Goal: Task Accomplishment & Management: Manage account settings

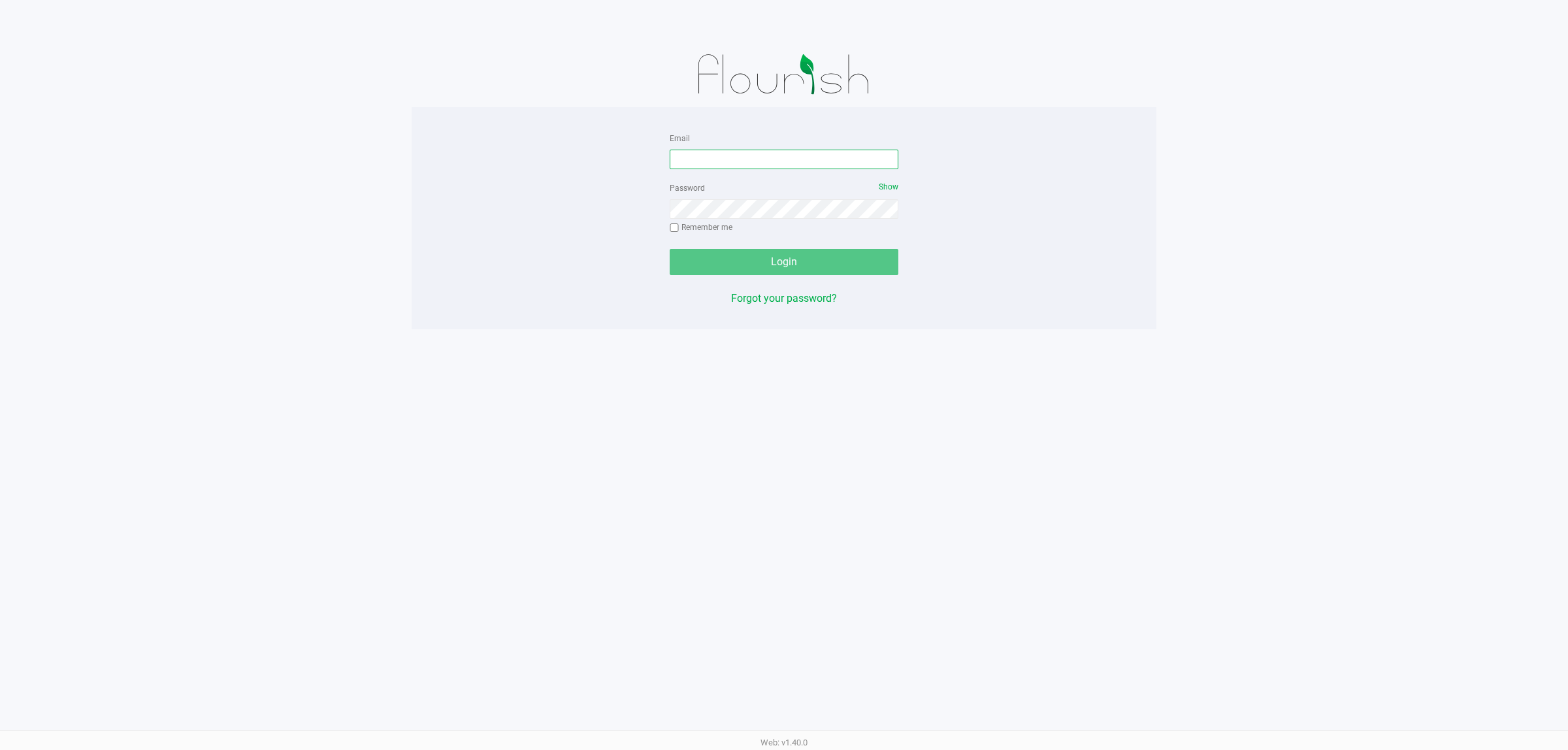
click at [745, 164] on input "Email" at bounding box center [784, 159] width 229 height 20
type input "[EMAIL_ADDRESS][DOMAIN_NAME]"
click at [669, 249] on button "Login" at bounding box center [784, 262] width 229 height 26
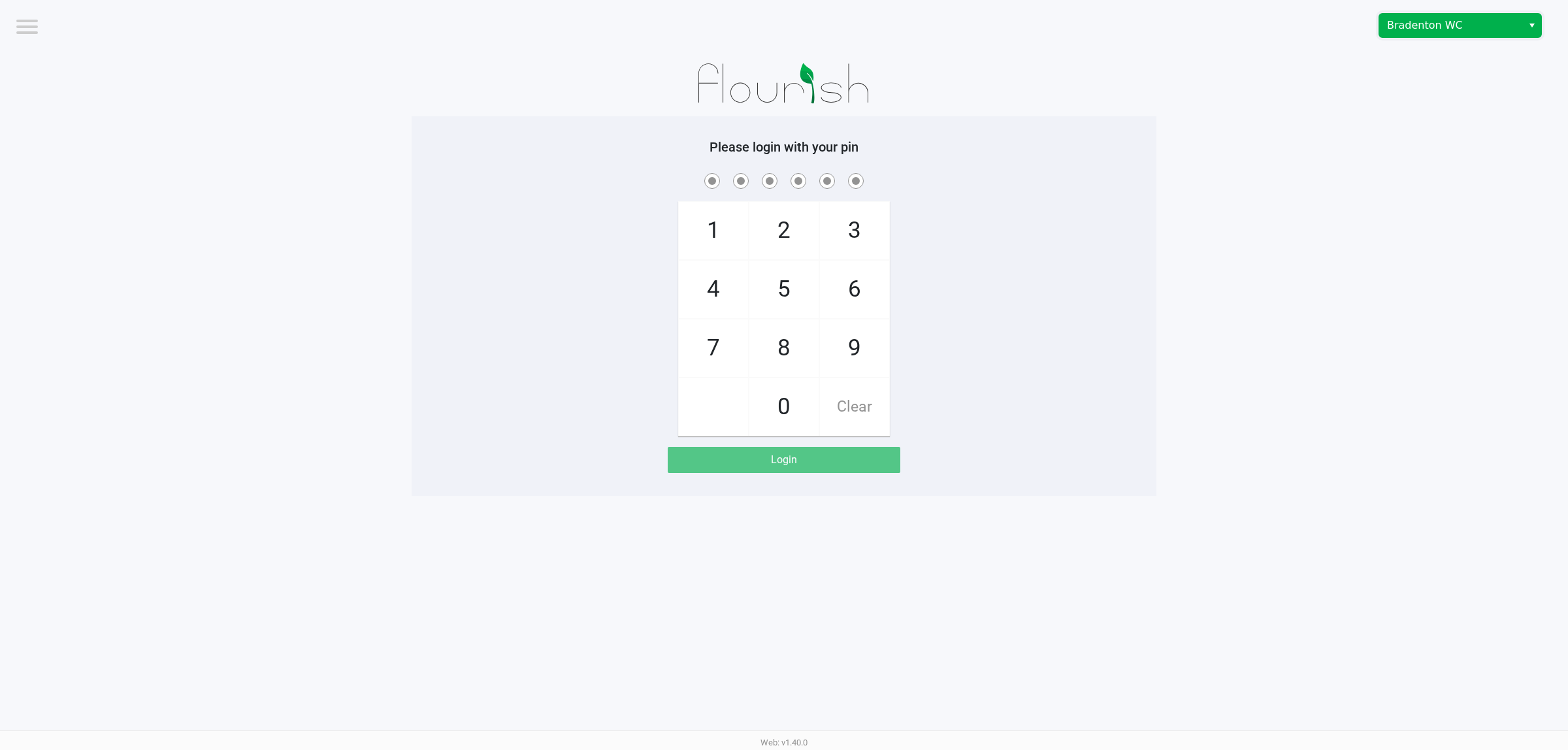
click at [1420, 27] on span "Bradenton WC" at bounding box center [1450, 26] width 128 height 16
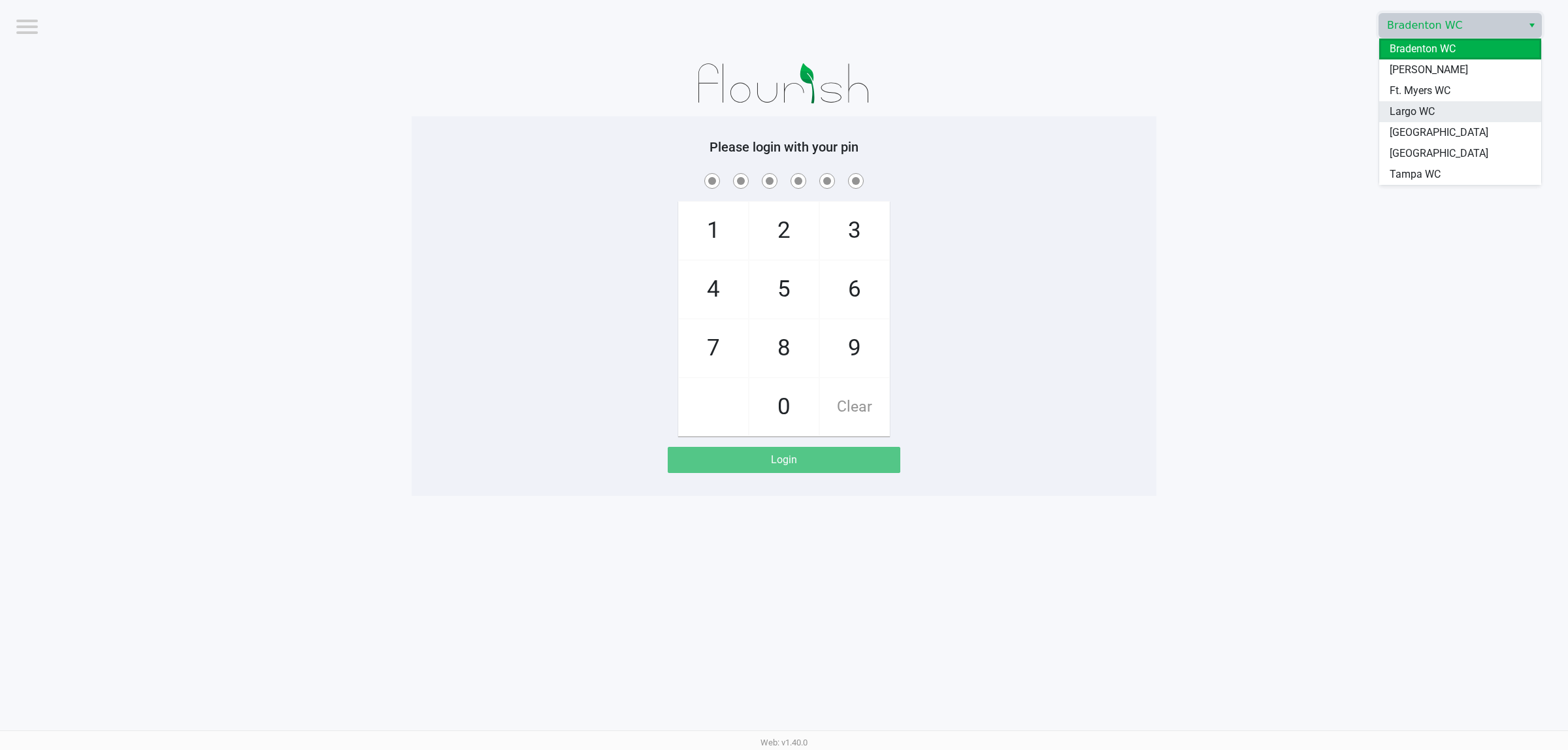
click at [1418, 115] on span "Largo WC" at bounding box center [1412, 112] width 45 height 16
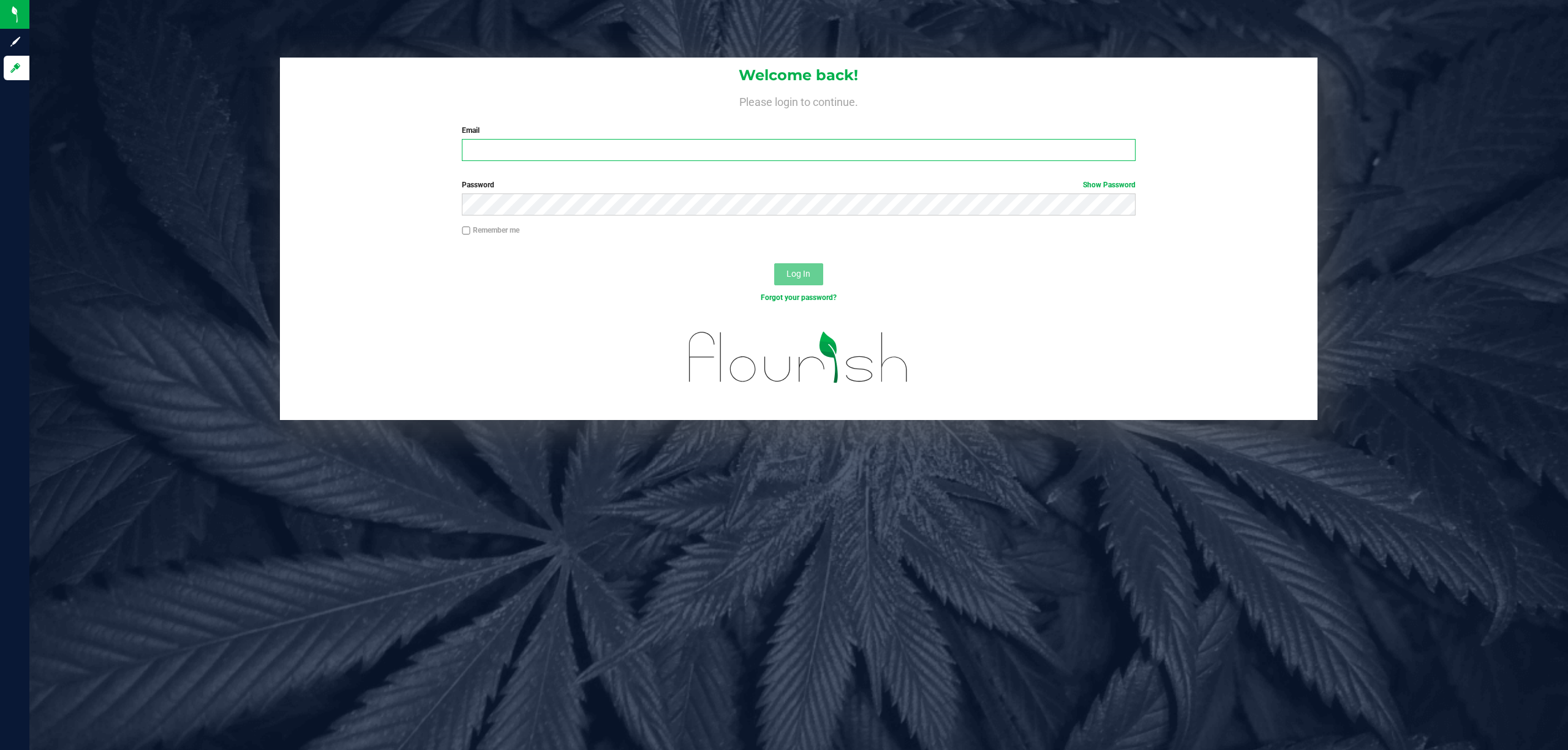
click at [485, 147] on input "Email" at bounding box center [798, 150] width 673 height 22
type input "dcarapellucci@liveparallel.com"
click at [774, 263] on button "Log In" at bounding box center [798, 274] width 49 height 22
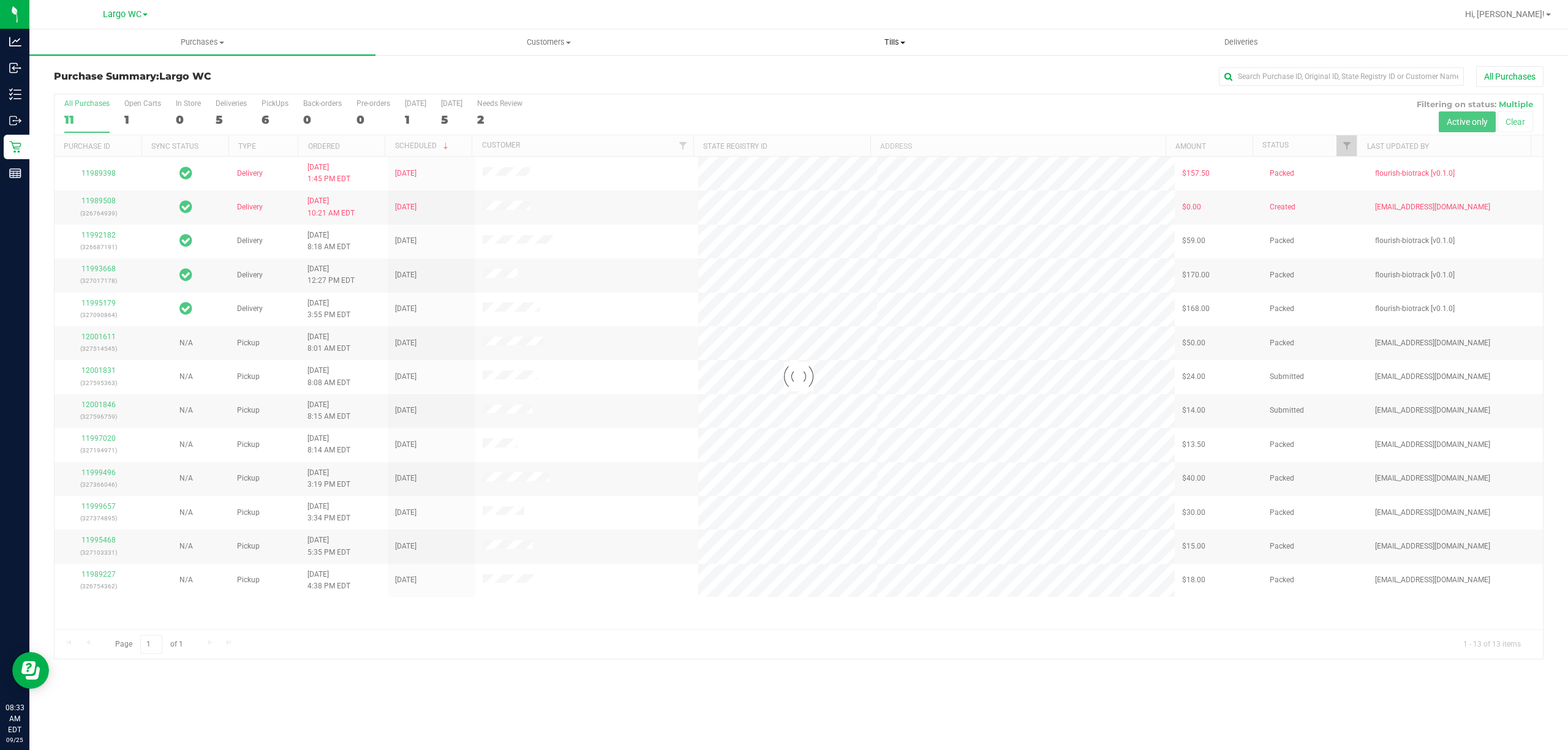
click at [893, 35] on uib-tab-heading "Tills Manage tills Reconcile e-payments" at bounding box center [895, 42] width 345 height 24
click at [787, 69] on span "Manage tills" at bounding box center [762, 74] width 83 height 10
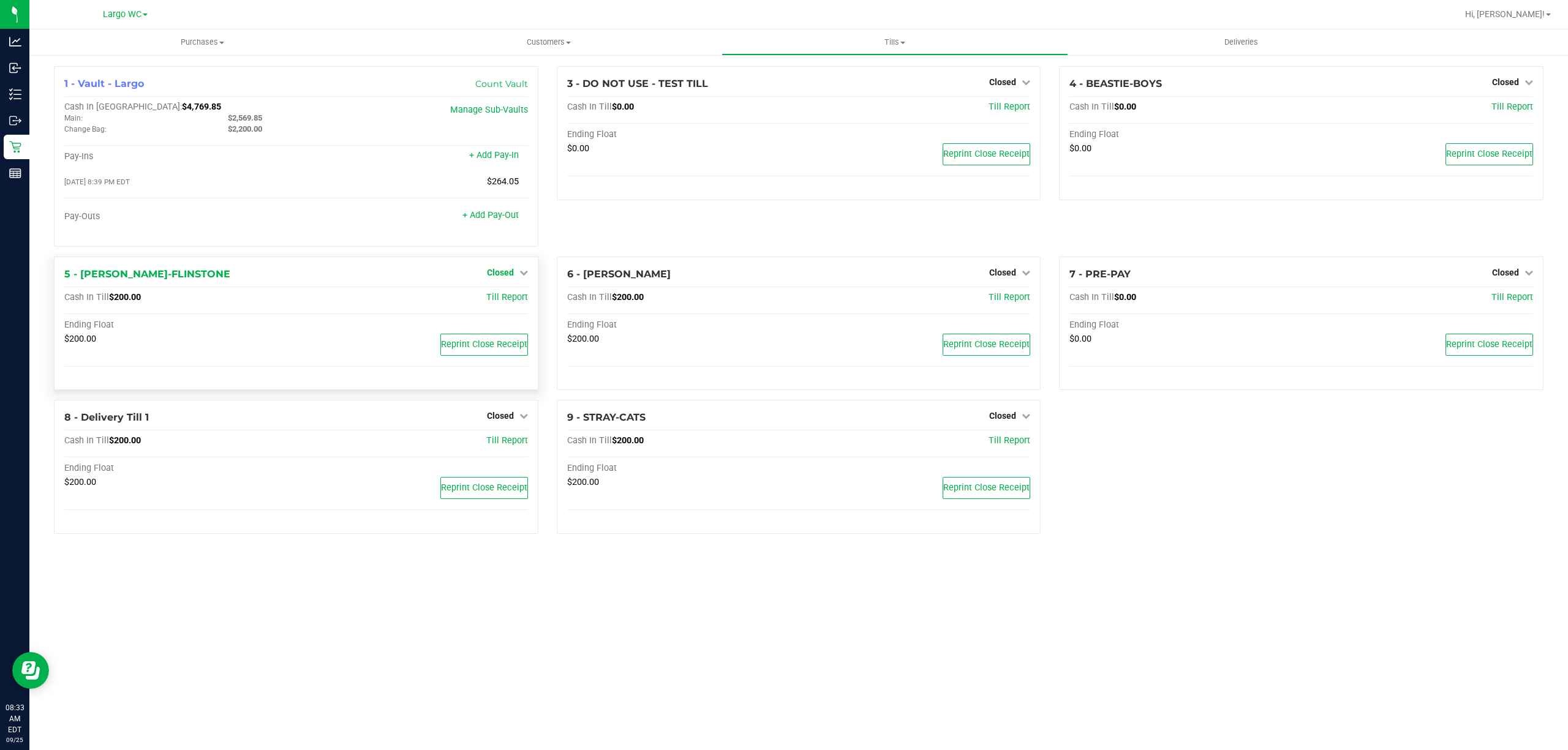
click at [498, 275] on span "Closed" at bounding box center [500, 273] width 27 height 10
click at [500, 305] on div "Open Till" at bounding box center [500, 298] width 90 height 15
click at [500, 300] on link "Open Till" at bounding box center [500, 297] width 33 height 10
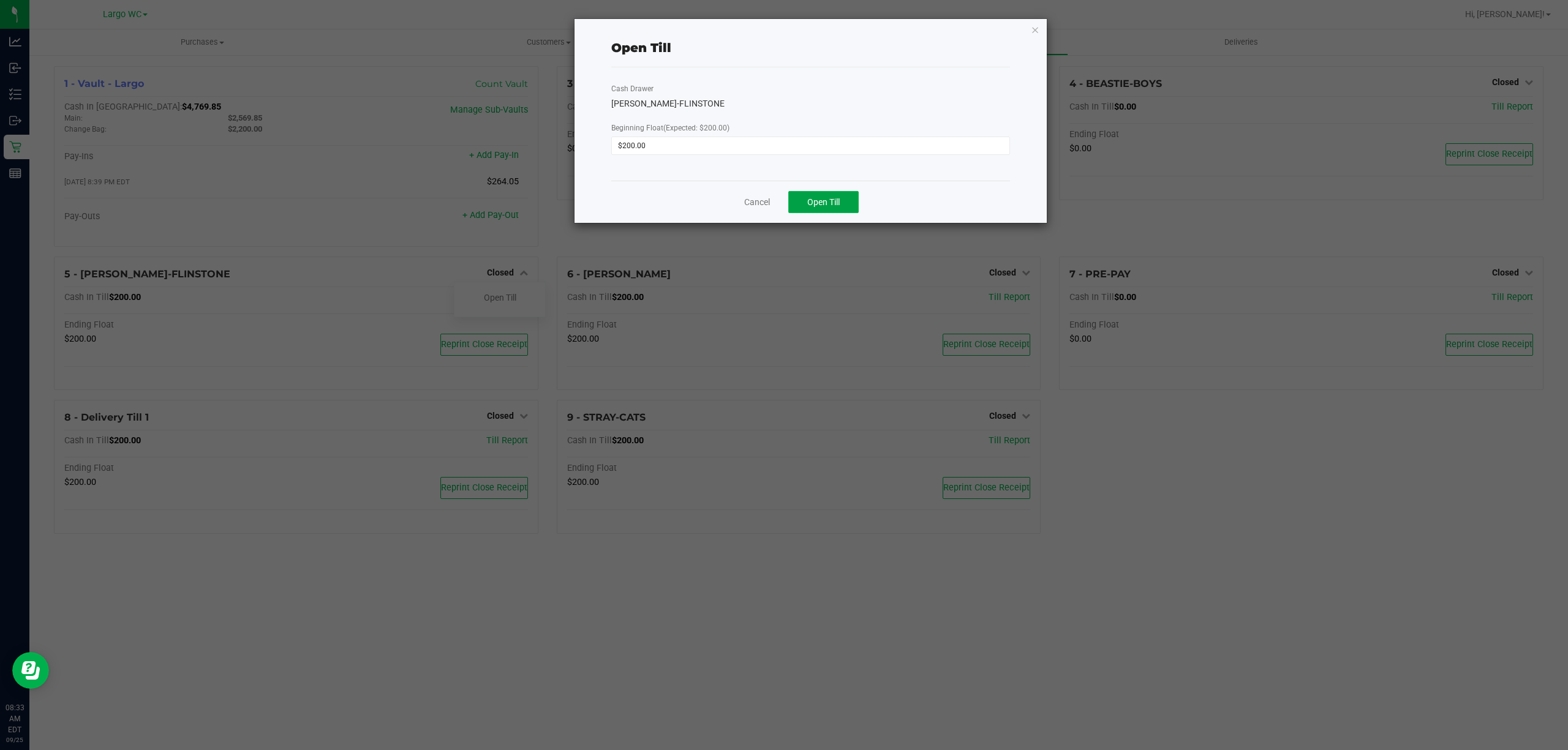
click at [814, 197] on span "Open Till" at bounding box center [823, 202] width 33 height 10
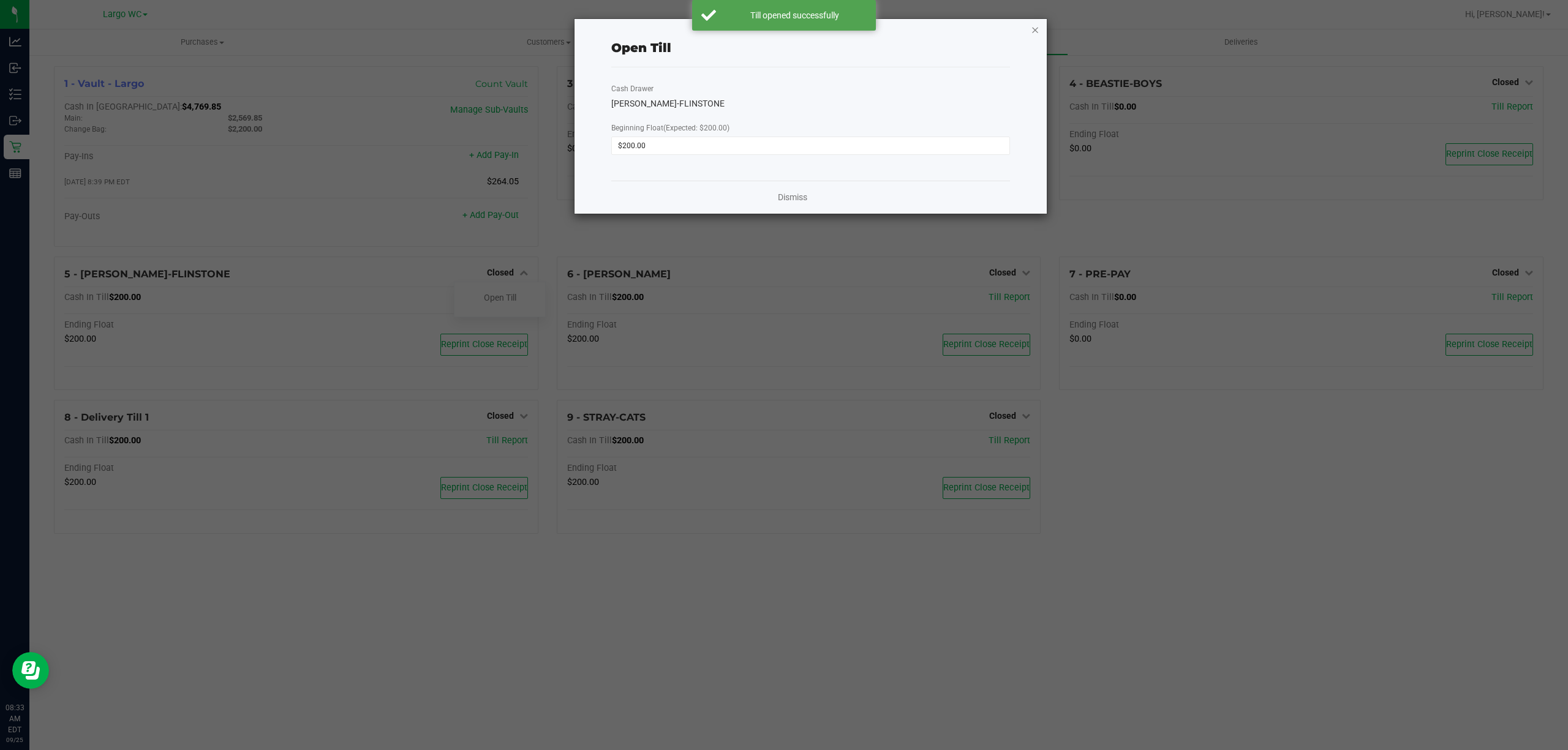
click at [1034, 32] on icon "button" at bounding box center [1035, 29] width 8 height 15
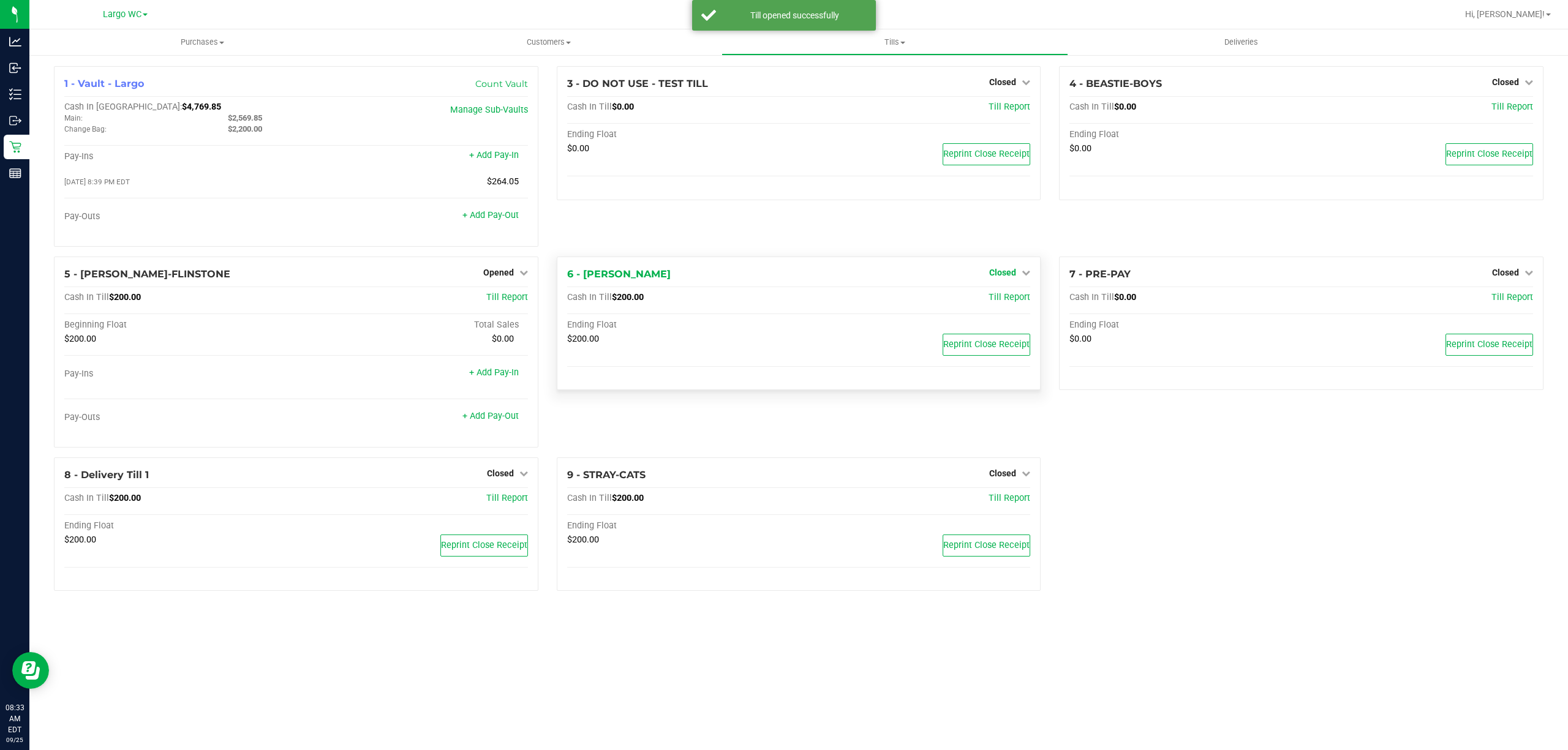
click at [998, 273] on span "Closed" at bounding box center [1003, 273] width 27 height 10
click at [998, 297] on link "Open Till" at bounding box center [1002, 297] width 33 height 10
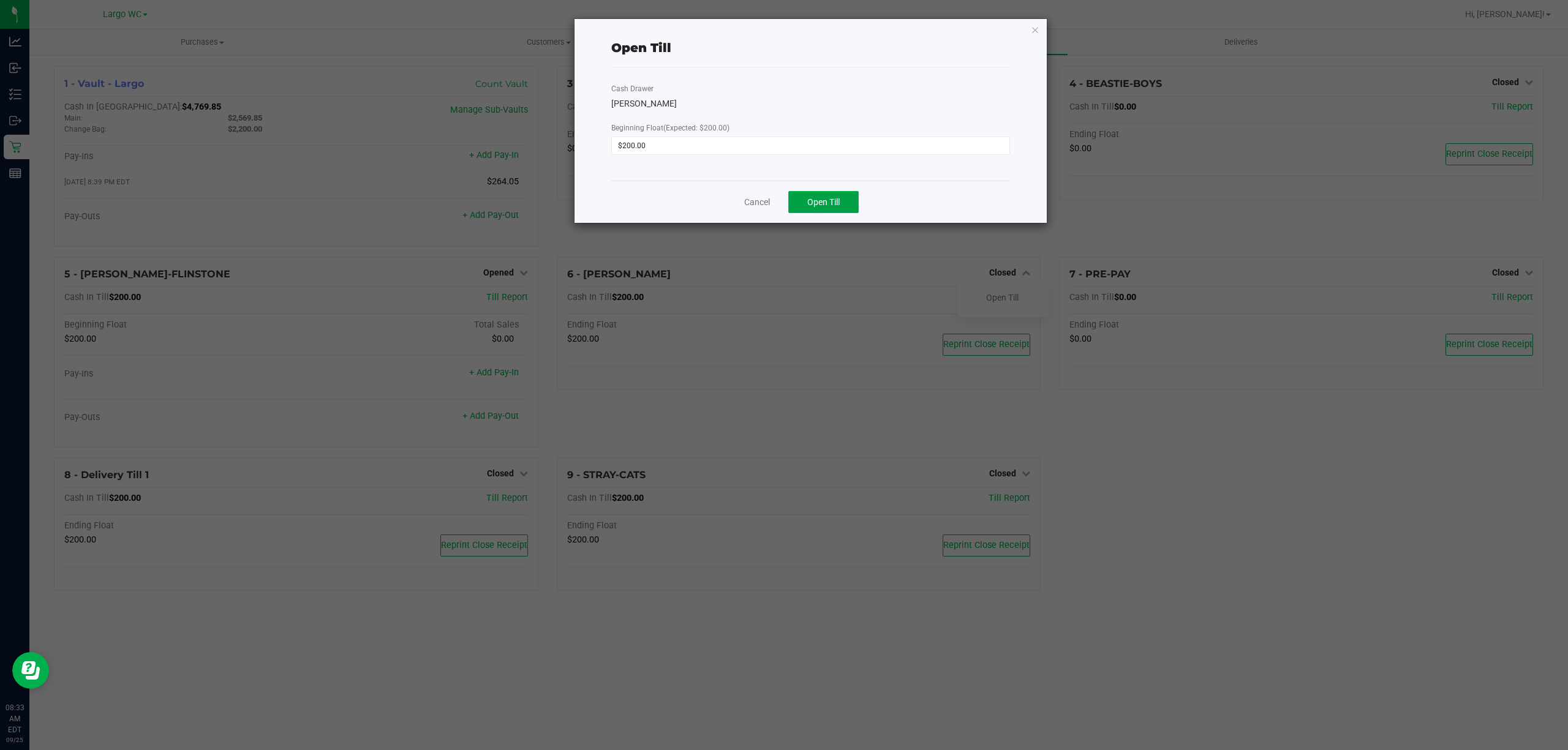
click at [851, 206] on button "Open Till" at bounding box center [823, 202] width 70 height 22
click at [1040, 28] on div "Open Till Cash Drawer DAMIEN-RICE Beginning Float (Expected: $200.00) $200.00 D…" at bounding box center [811, 116] width 472 height 195
click at [1035, 30] on icon "button" at bounding box center [1035, 29] width 8 height 15
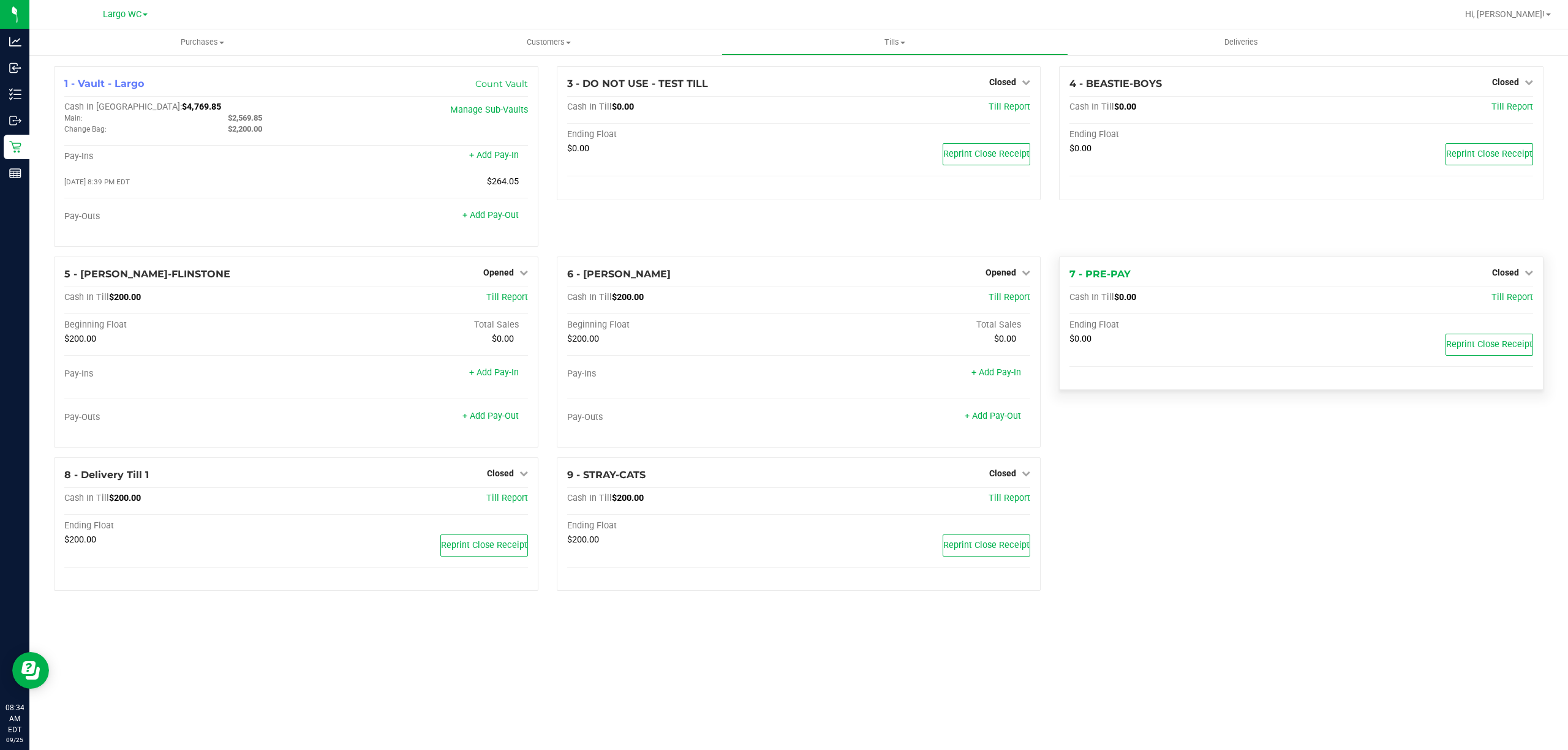
drag, startPoint x: 1508, startPoint y: 277, endPoint x: 1505, endPoint y: 291, distance: 14.3
click at [1508, 280] on div "Closed" at bounding box center [1512, 273] width 41 height 15
click at [1512, 275] on span "Closed" at bounding box center [1505, 273] width 27 height 10
click at [1500, 302] on link "Open Till" at bounding box center [1504, 297] width 33 height 10
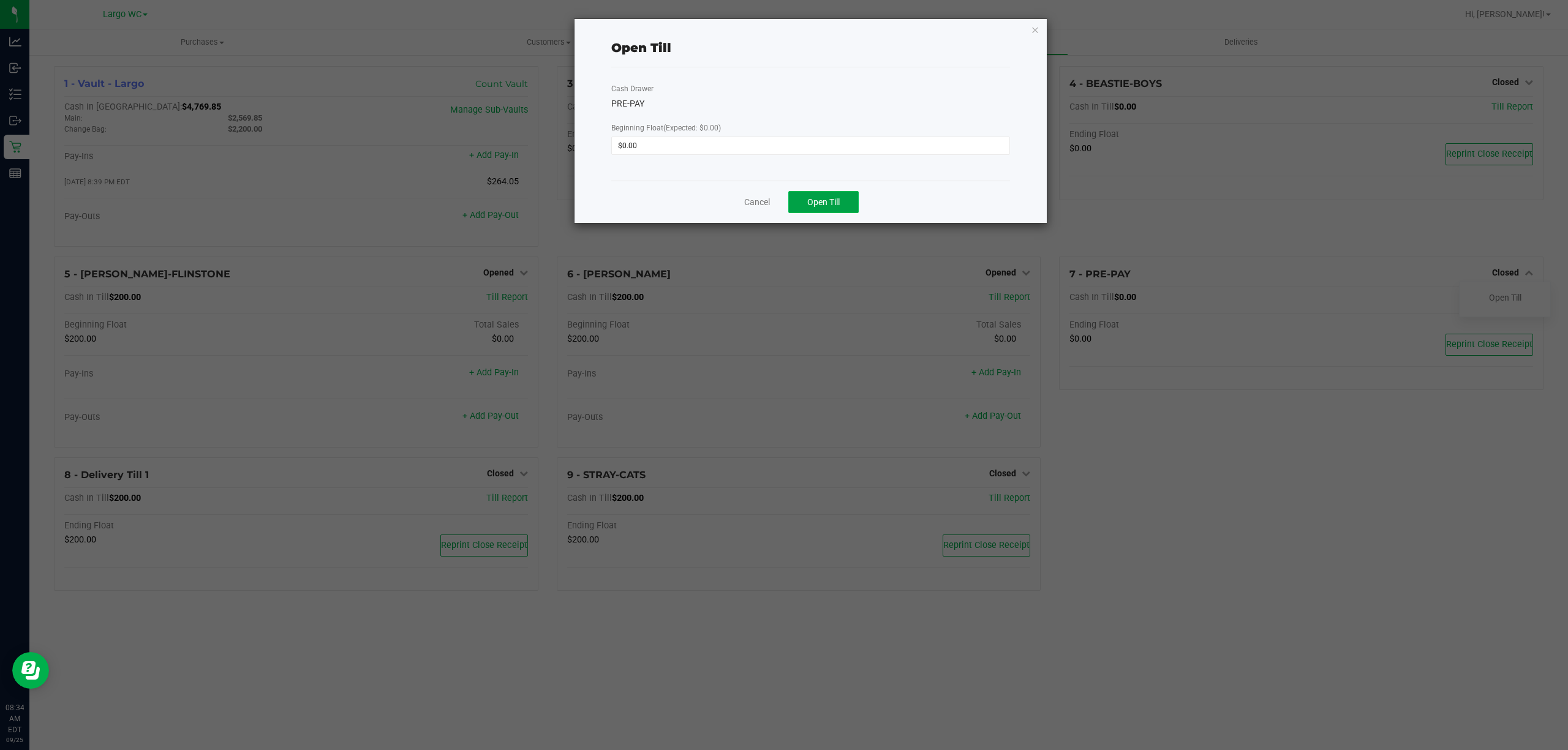
click at [843, 206] on button "Open Till" at bounding box center [823, 202] width 70 height 22
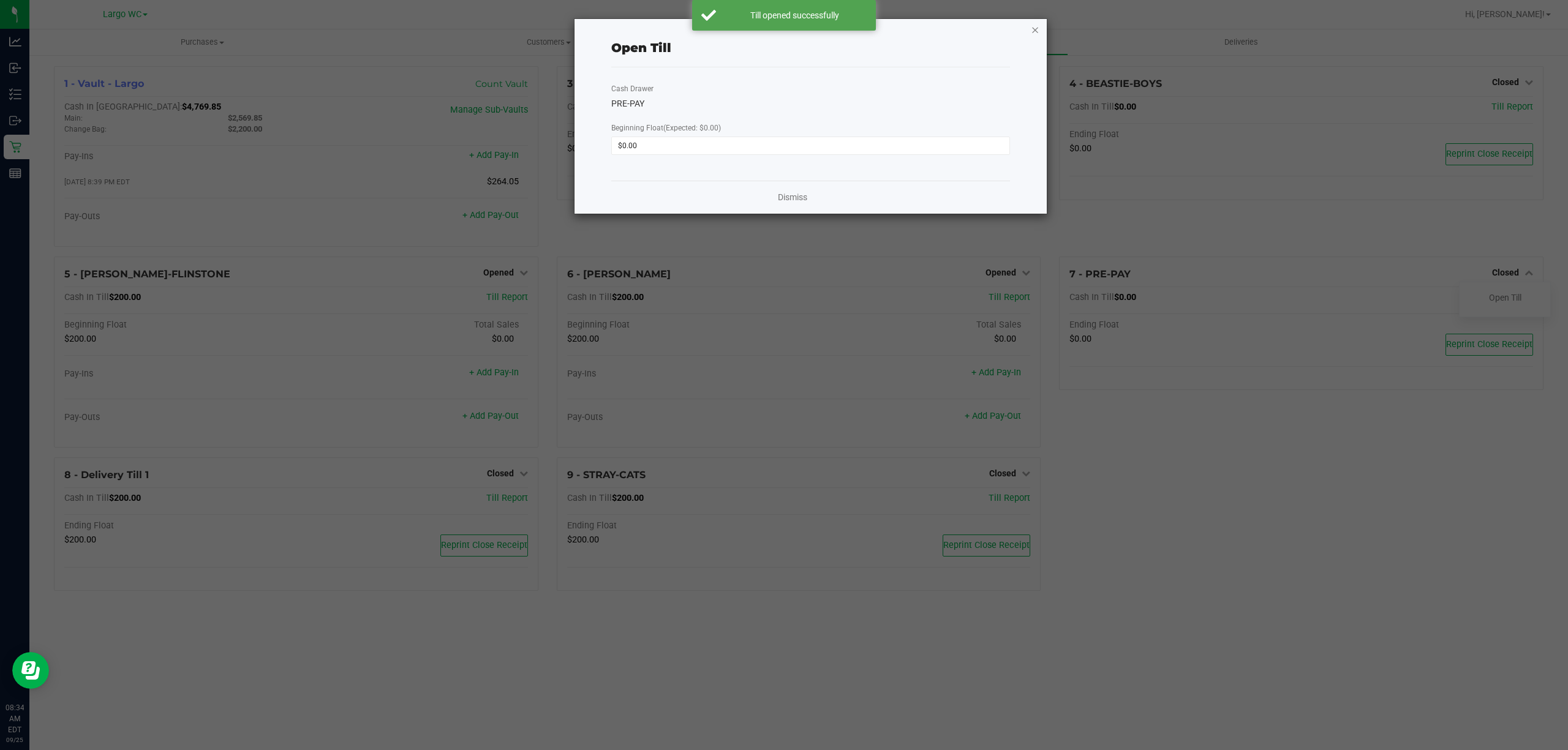
click at [1031, 28] on icon "button" at bounding box center [1035, 29] width 8 height 15
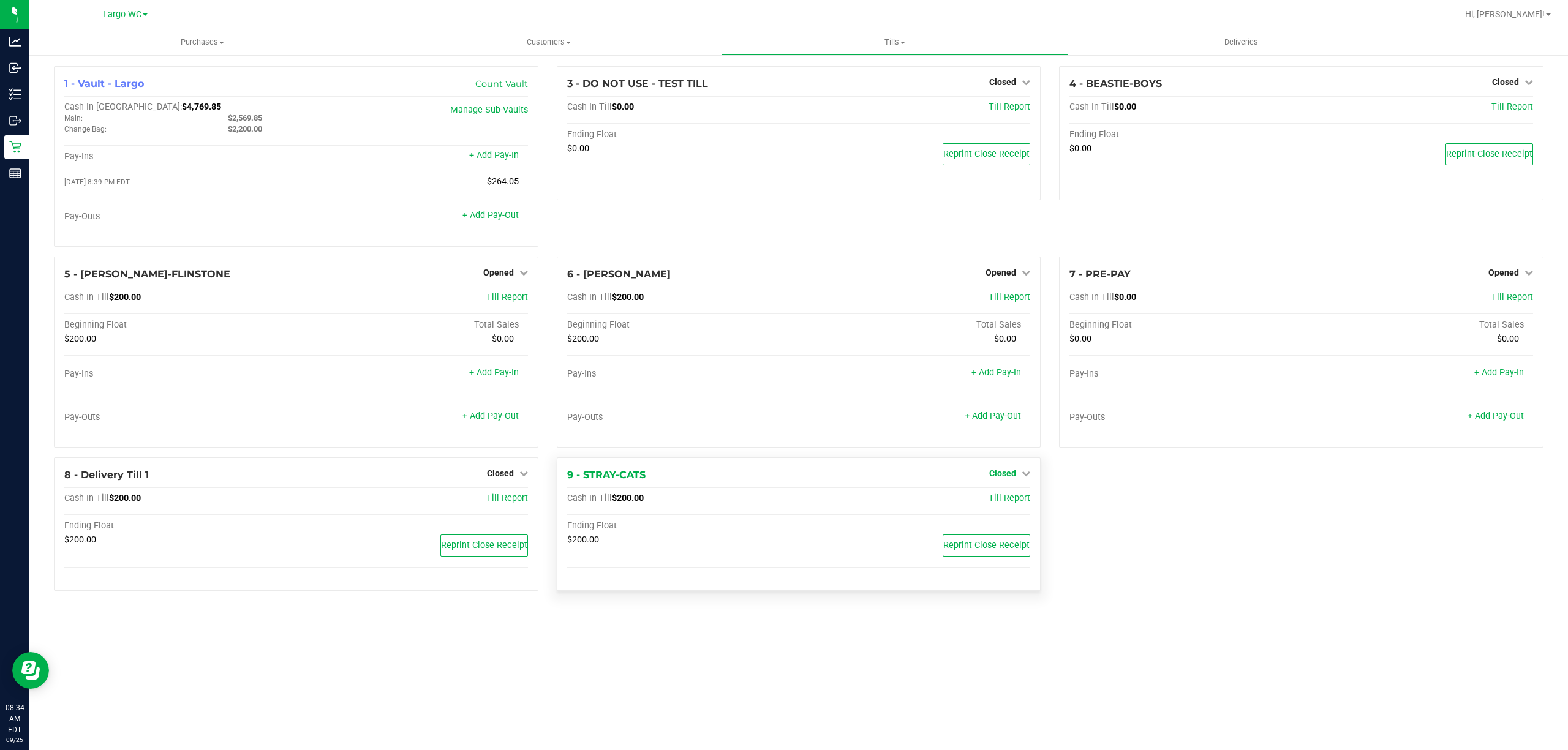
click at [993, 474] on span "Closed" at bounding box center [1003, 473] width 27 height 10
click at [990, 503] on link "Open Till" at bounding box center [1002, 498] width 33 height 10
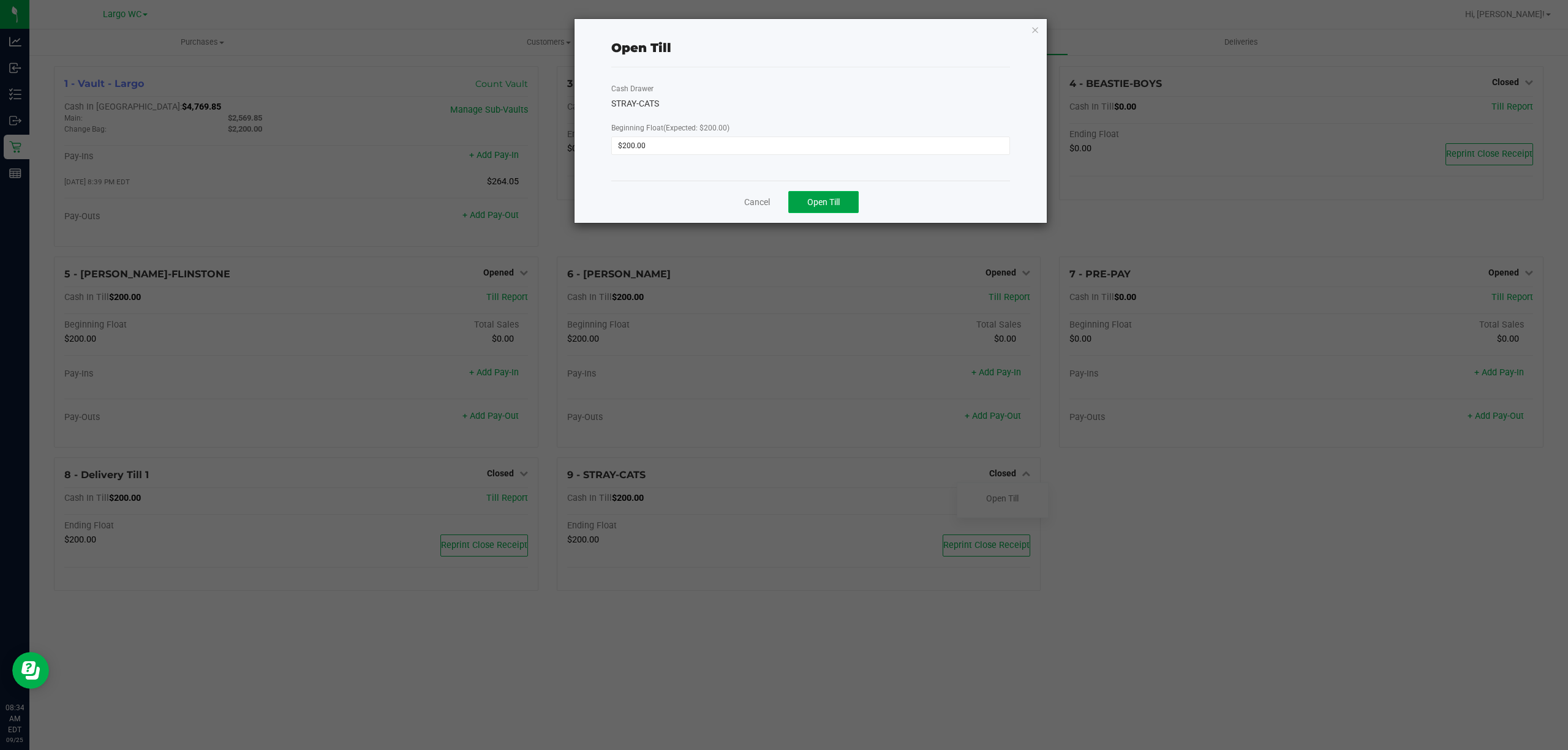
click at [828, 199] on span "Open Till" at bounding box center [823, 202] width 33 height 10
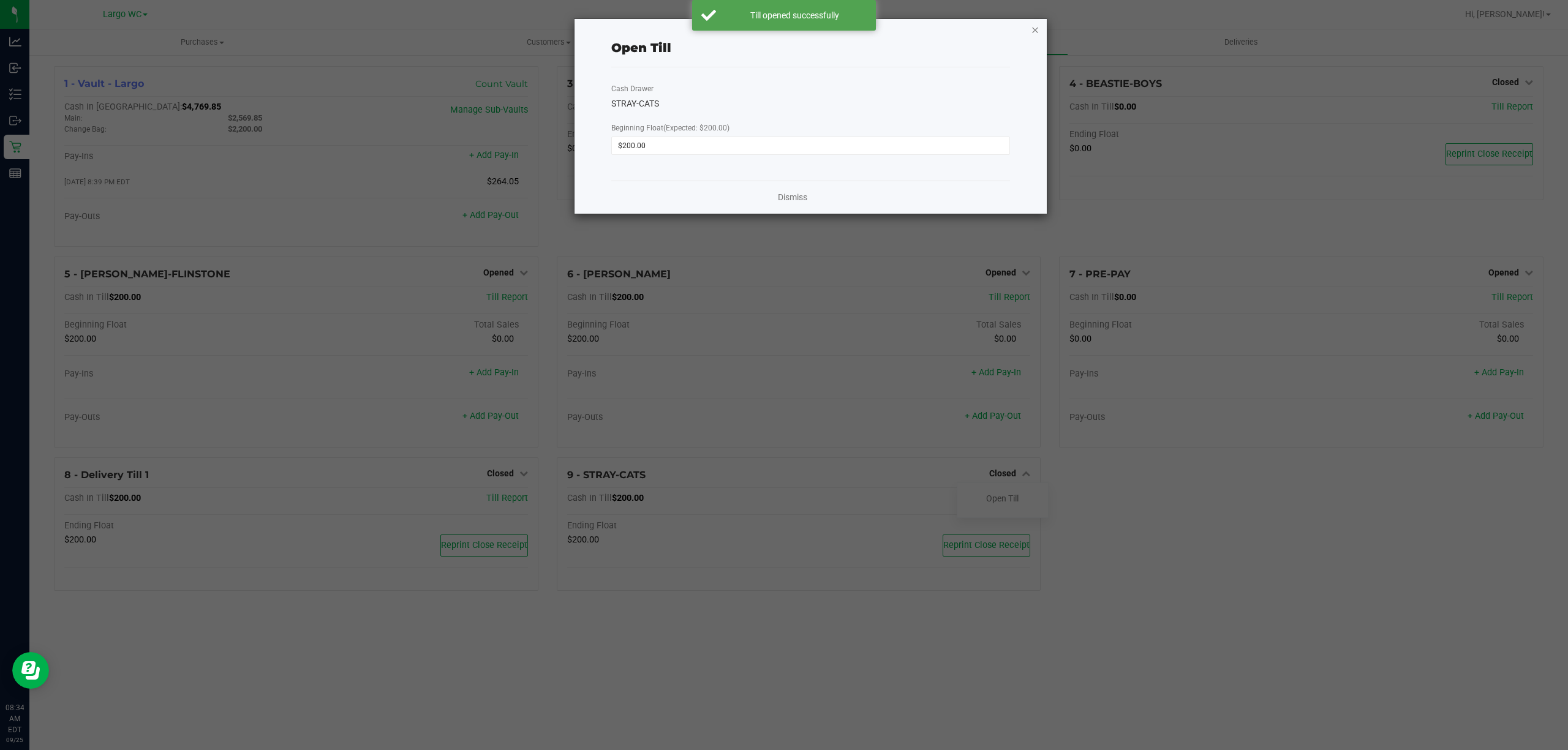
click at [1033, 28] on icon "button" at bounding box center [1035, 29] width 8 height 15
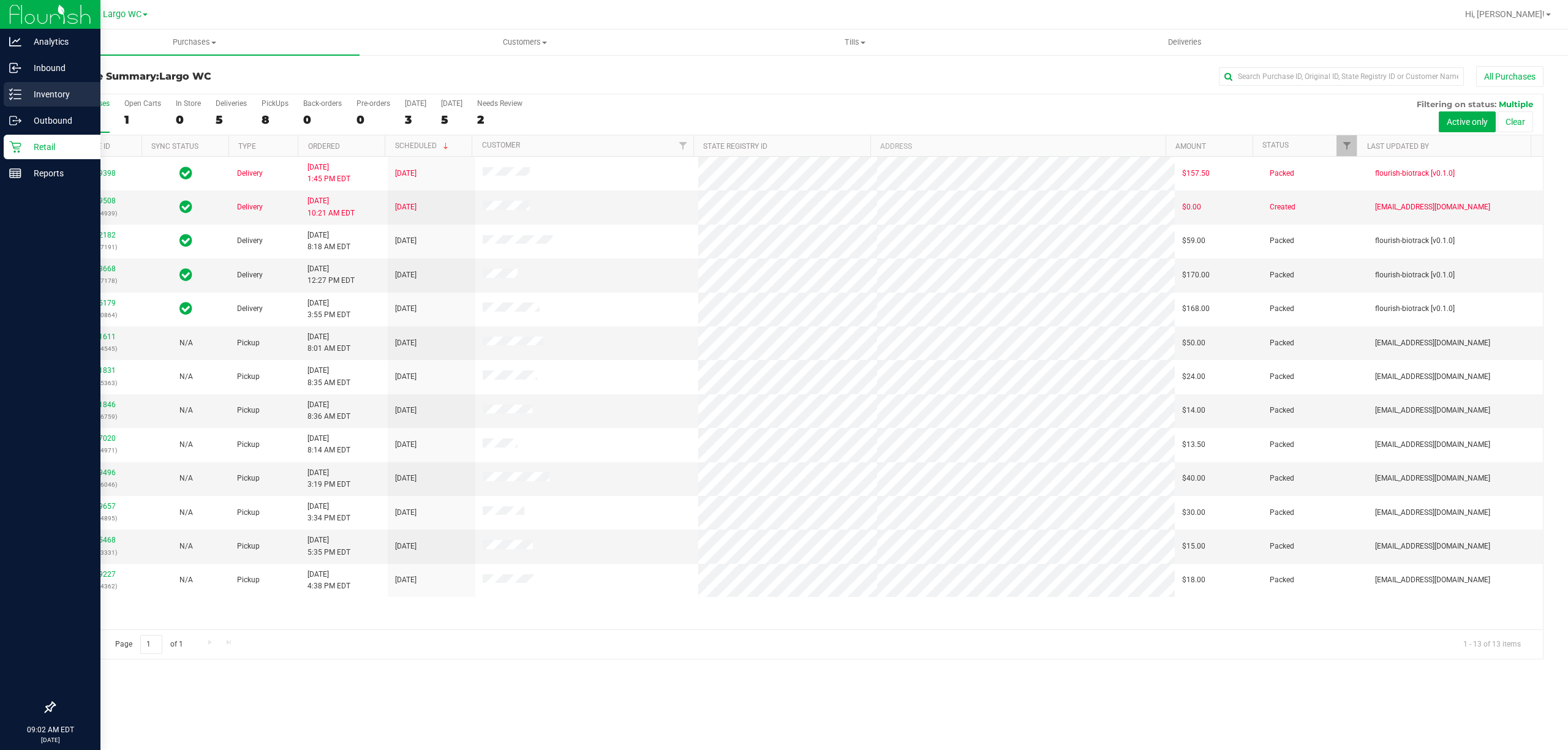
click at [37, 95] on p "Inventory" at bounding box center [59, 95] width 74 height 15
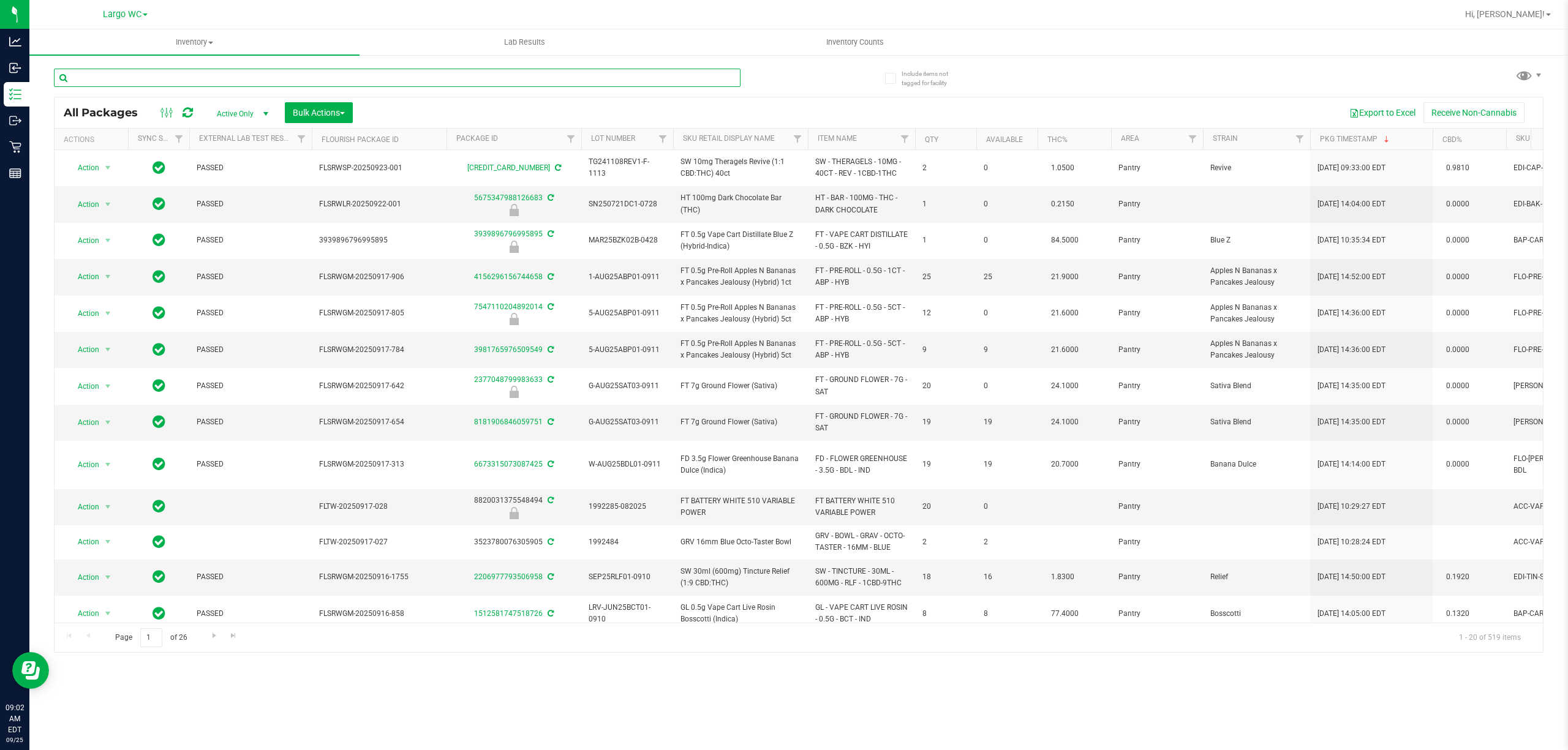
click at [197, 69] on input "text" at bounding box center [397, 78] width 687 height 18
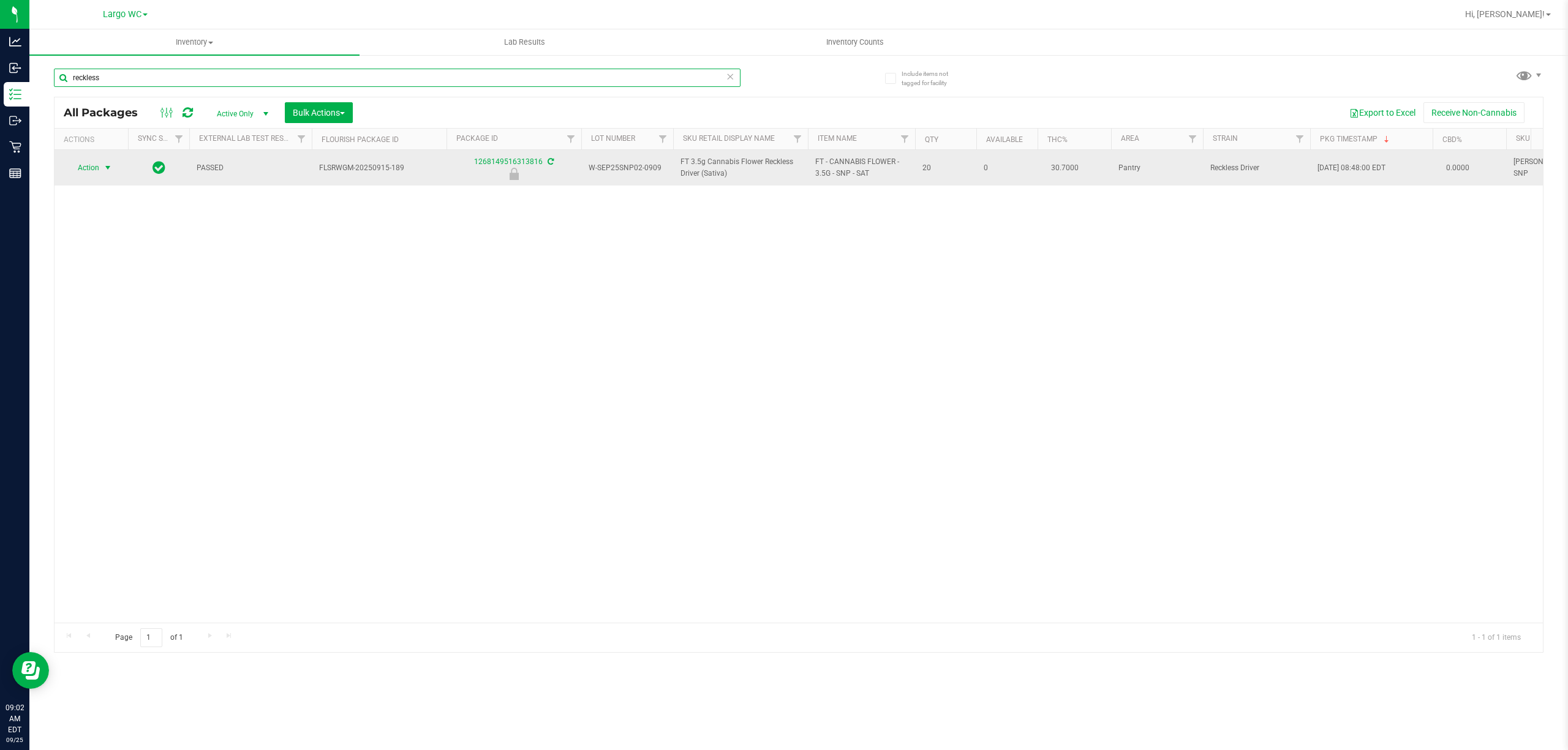
type input "reckless"
click at [104, 170] on span "select" at bounding box center [108, 167] width 10 height 10
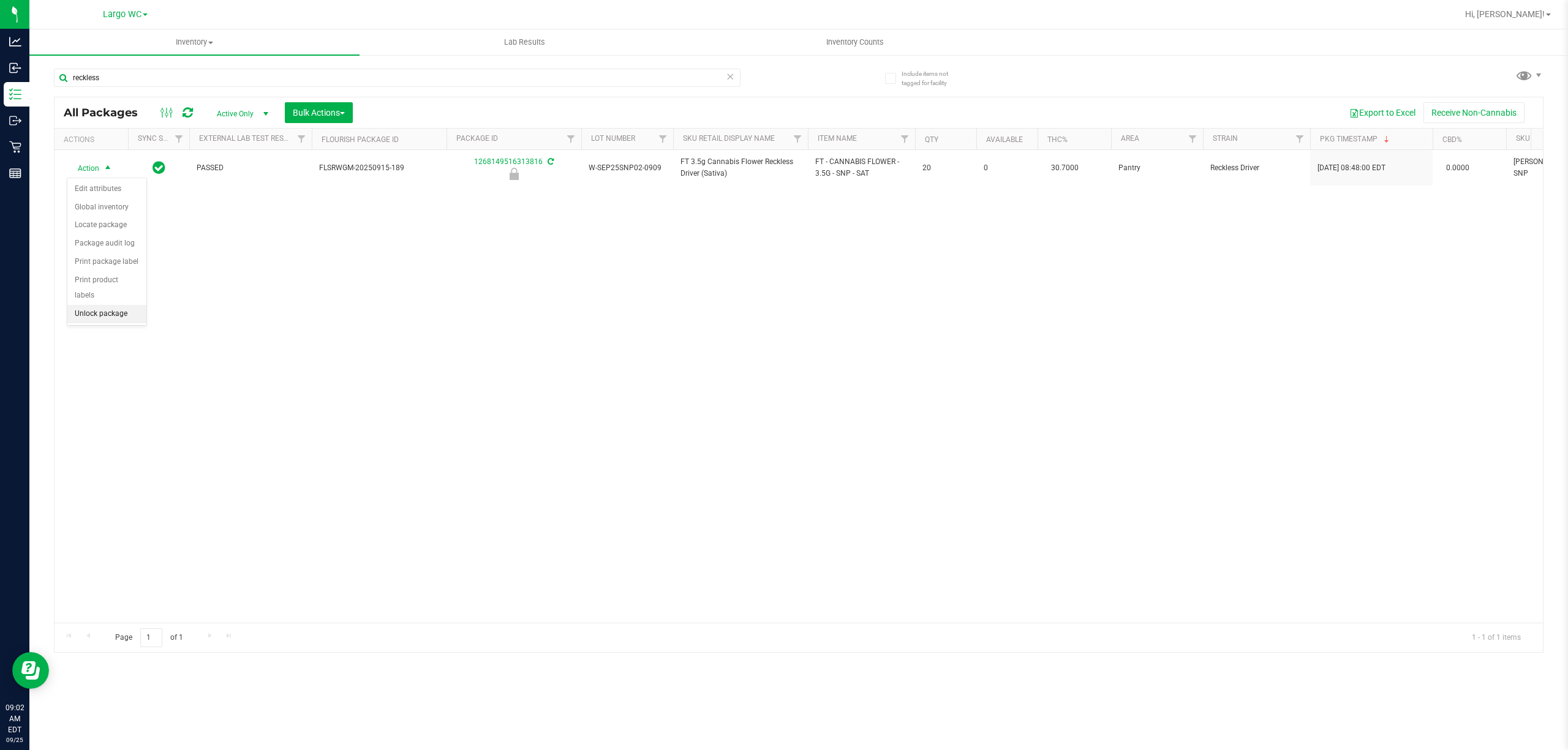
click at [84, 316] on li "Unlock package" at bounding box center [106, 314] width 79 height 18
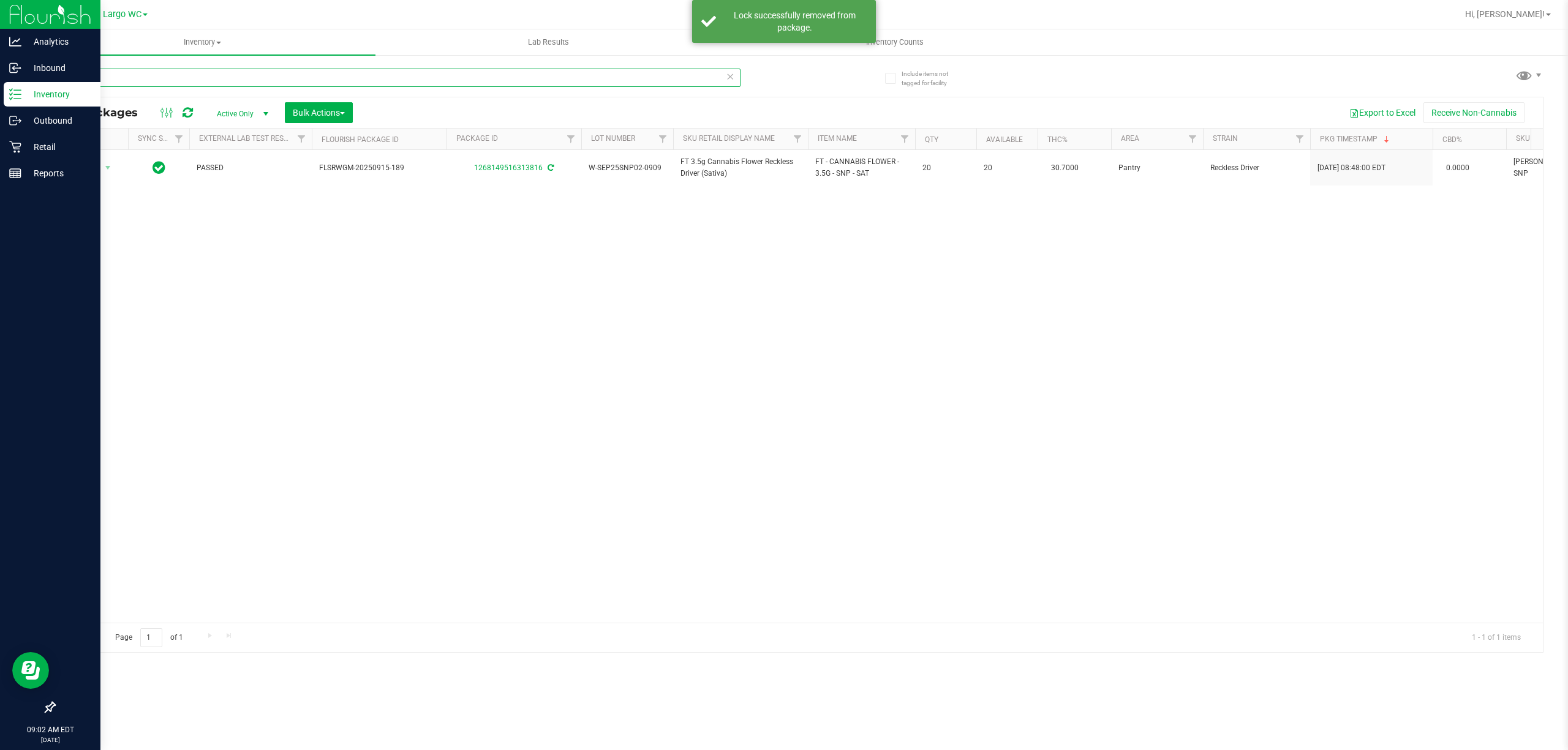
drag, startPoint x: 132, startPoint y: 113, endPoint x: 0, endPoint y: 100, distance: 132.6
click at [0, 100] on div "Analytics Inbound Inventory Outbound Retail Reports 09:02 AM EDT [DATE] 09/25 L…" at bounding box center [784, 375] width 1568 height 750
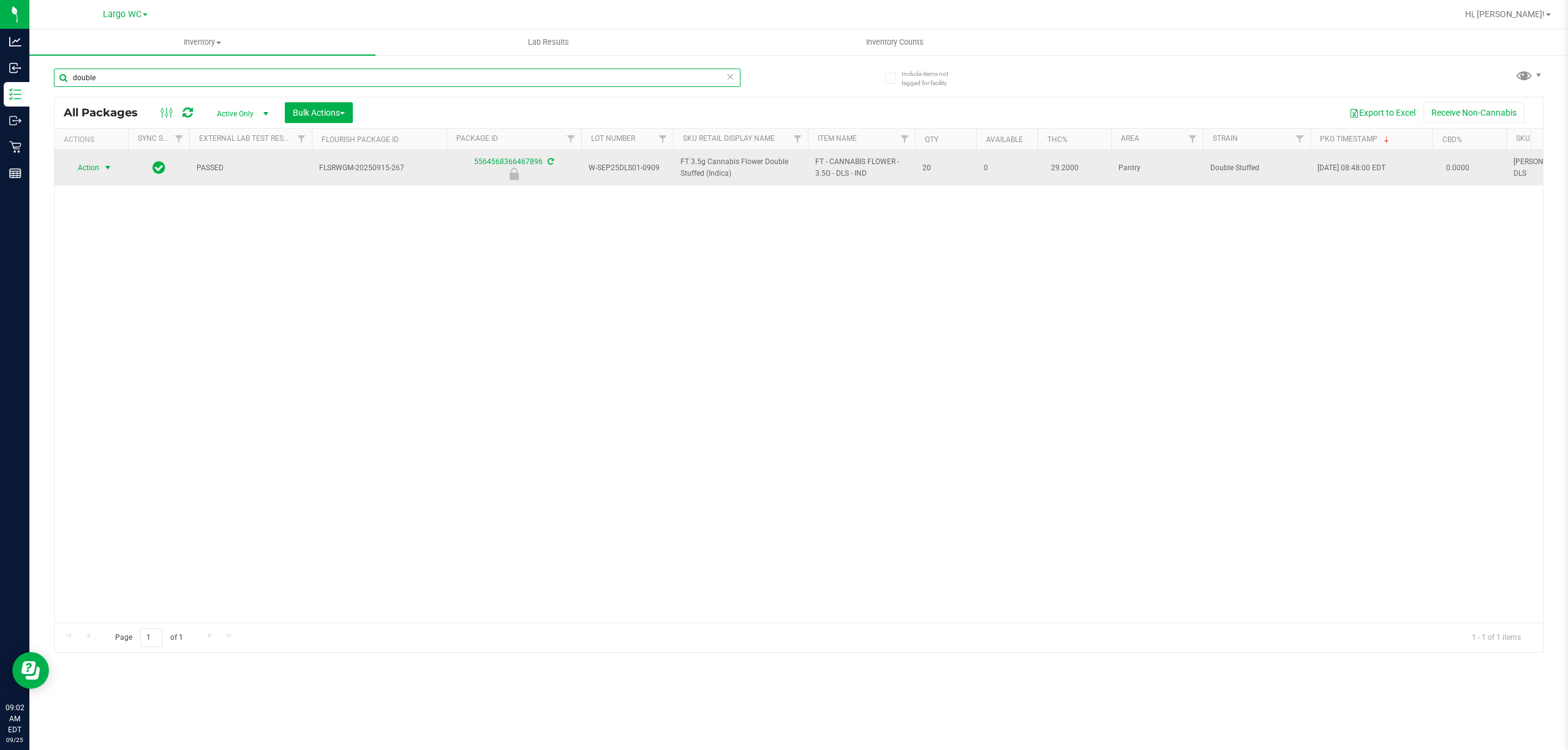
type input "double"
click at [111, 167] on span "select" at bounding box center [108, 167] width 10 height 10
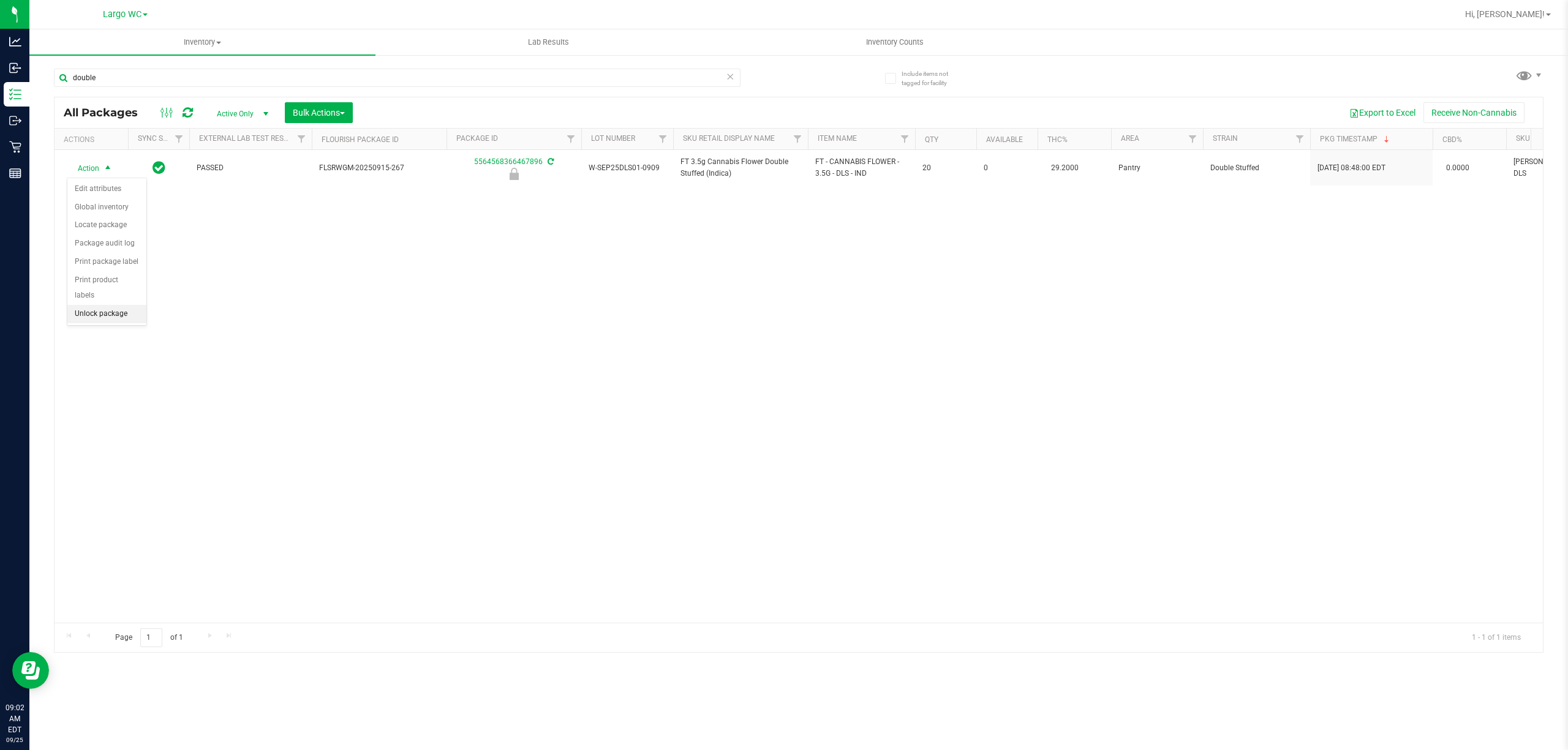
click at [130, 311] on li "Unlock package" at bounding box center [106, 314] width 79 height 18
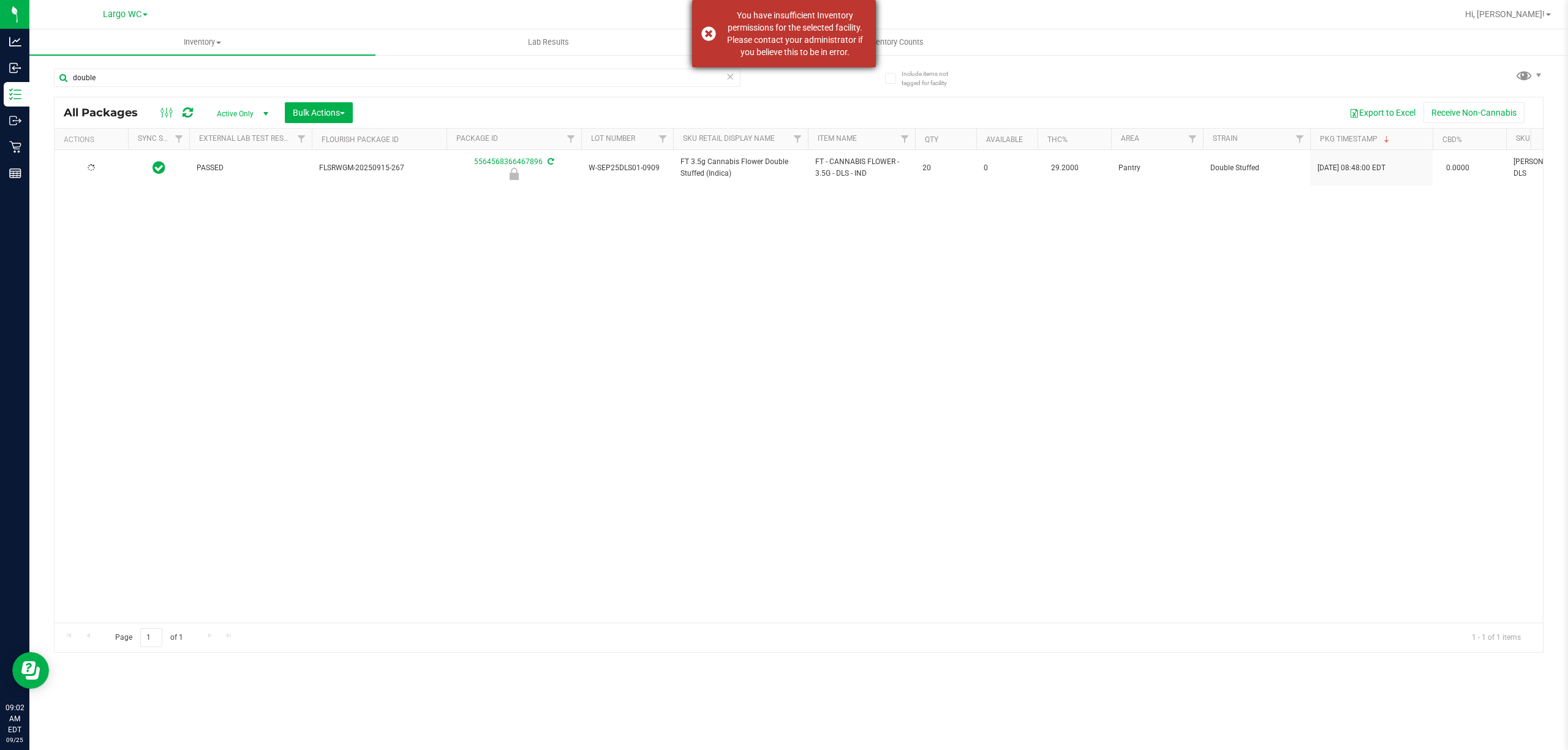
click at [705, 33] on div "You have insufficient Inventory permissions for the selected facility. Please c…" at bounding box center [783, 33] width 183 height 67
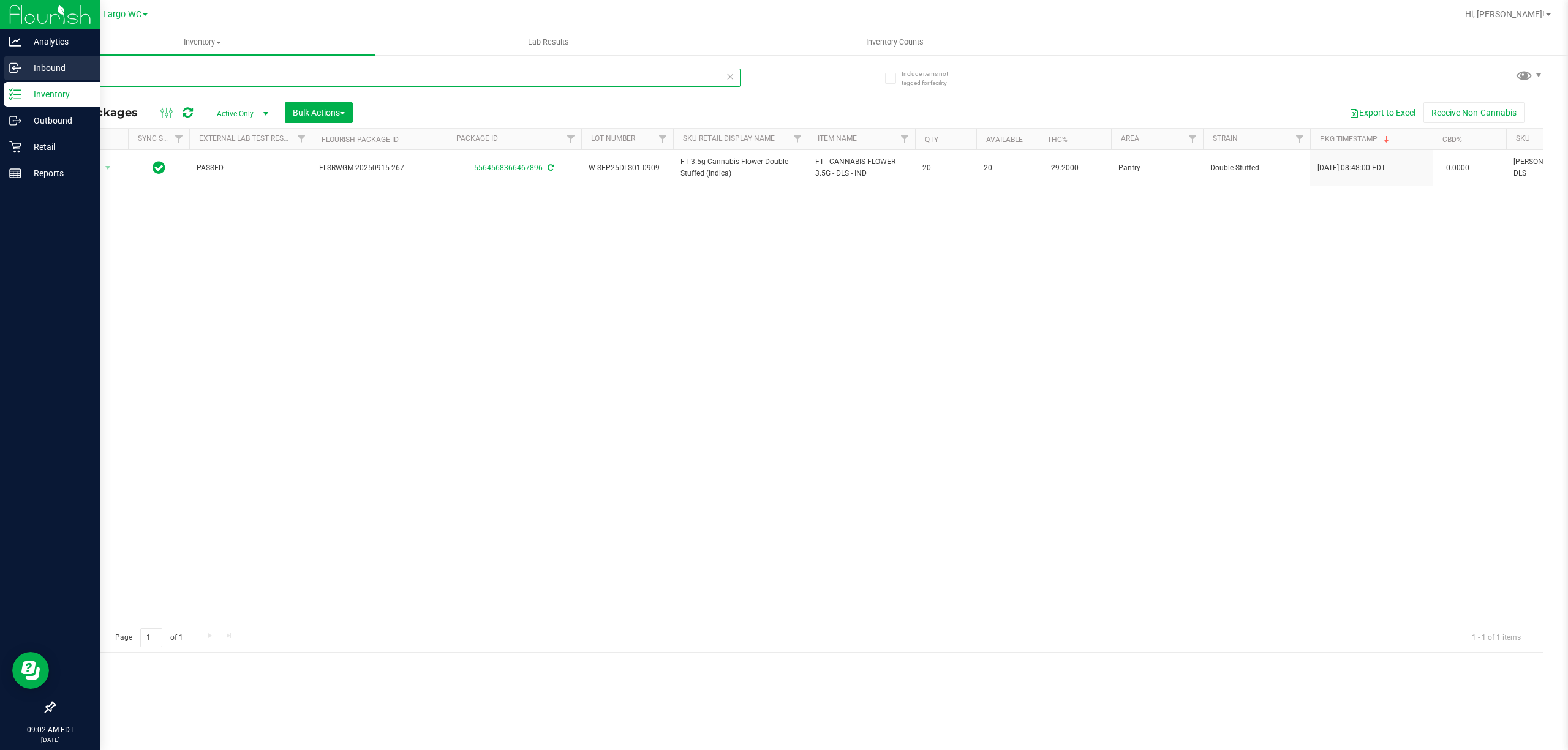
drag, startPoint x: 167, startPoint y: 72, endPoint x: 0, endPoint y: 81, distance: 167.2
click at [0, 81] on div "Analytics Inbound Inventory Outbound Retail Reports 09:02 AM EDT [DATE] 09/25 L…" at bounding box center [784, 375] width 1568 height 750
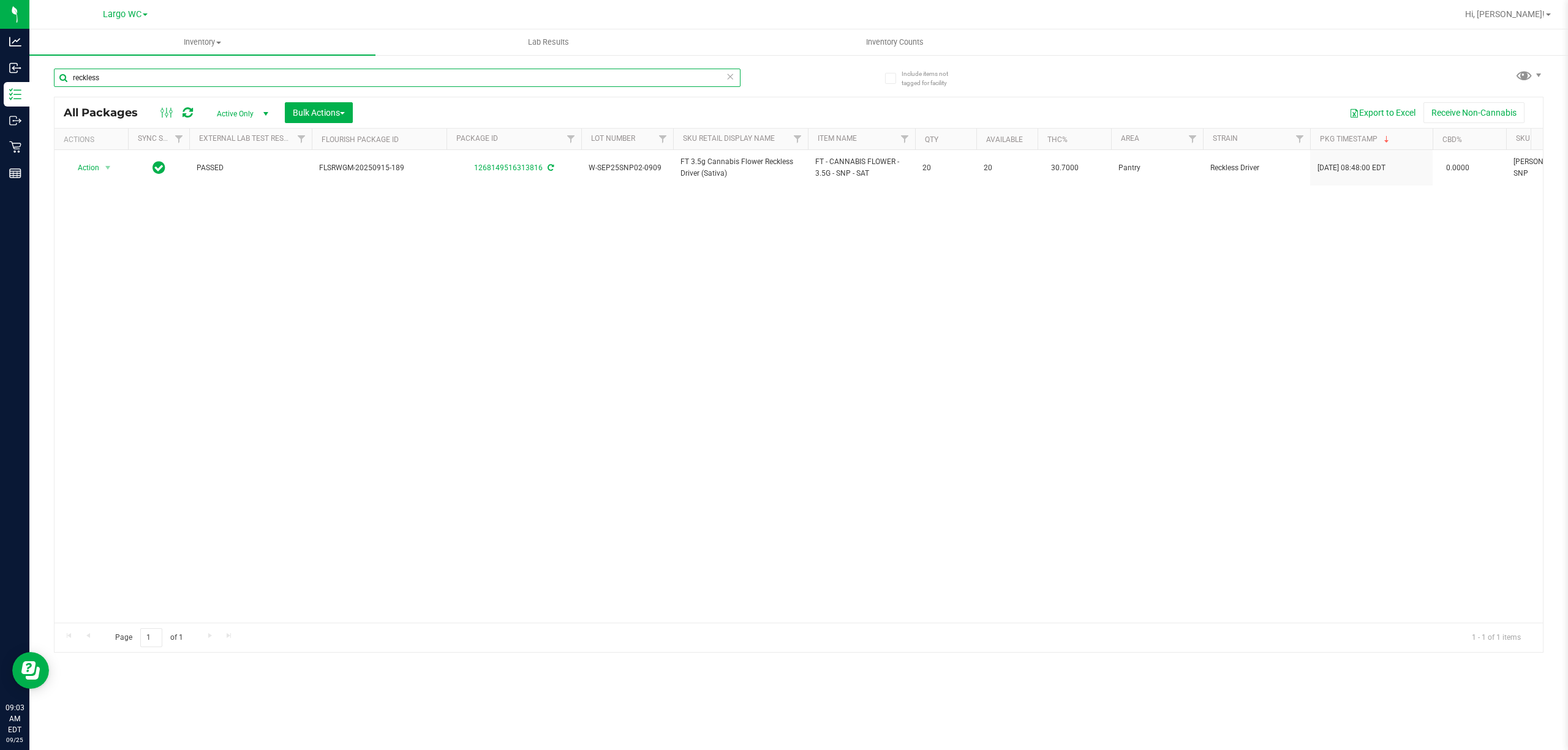
type input "reckless"
click at [158, 429] on div "Action Action Adjust qty Create package Edit attributes Global inventory Locate…" at bounding box center [798, 386] width 1488 height 472
click at [1034, 525] on div "Action Action Adjust qty Create package Edit attributes Global inventory Locate…" at bounding box center [798, 386] width 1488 height 472
